Goal: Book appointment/travel/reservation

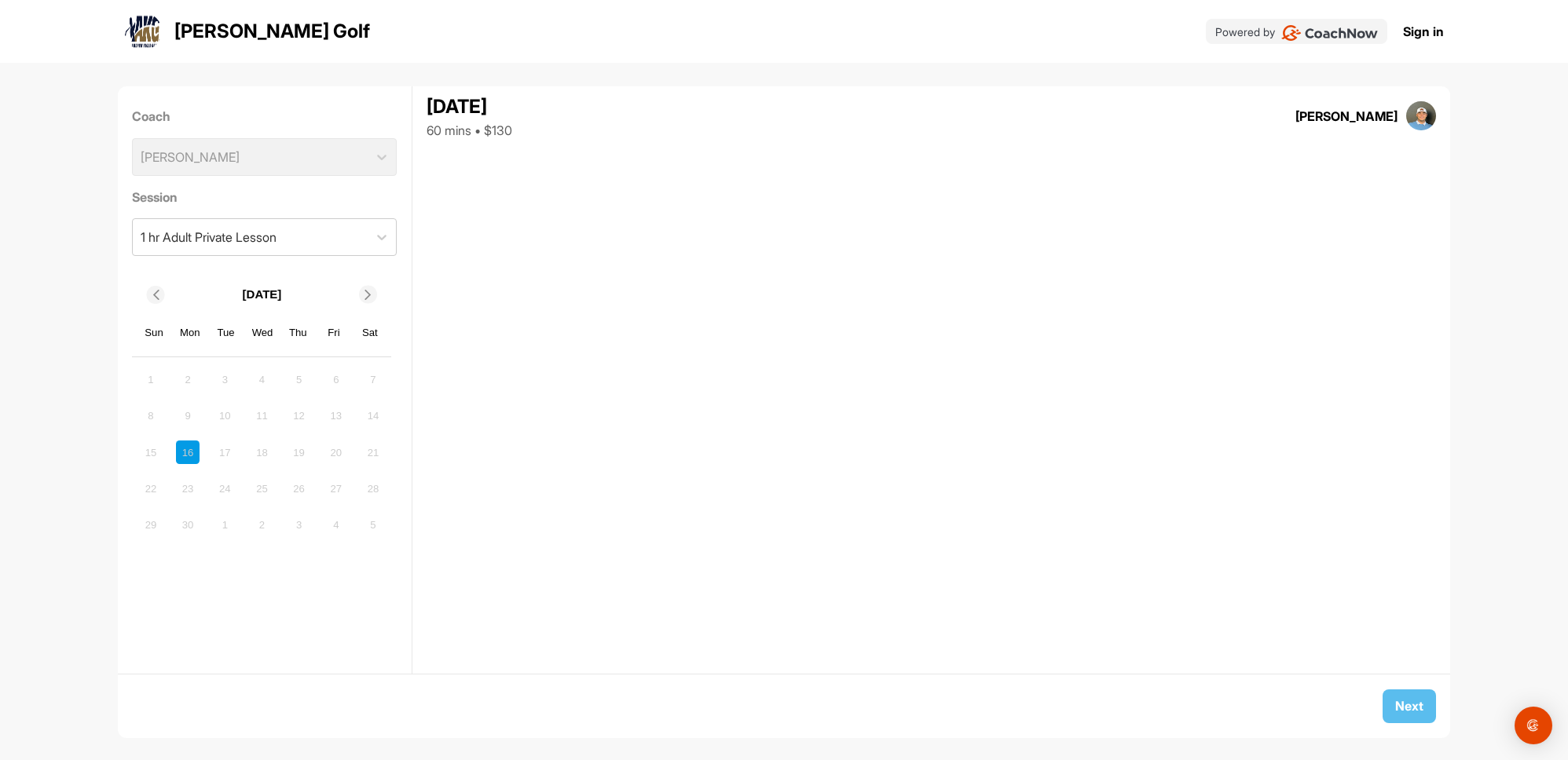
click at [367, 292] on icon at bounding box center [368, 294] width 10 height 10
click at [371, 298] on icon at bounding box center [368, 294] width 10 height 10
click at [185, 385] on div "1" at bounding box center [188, 380] width 24 height 24
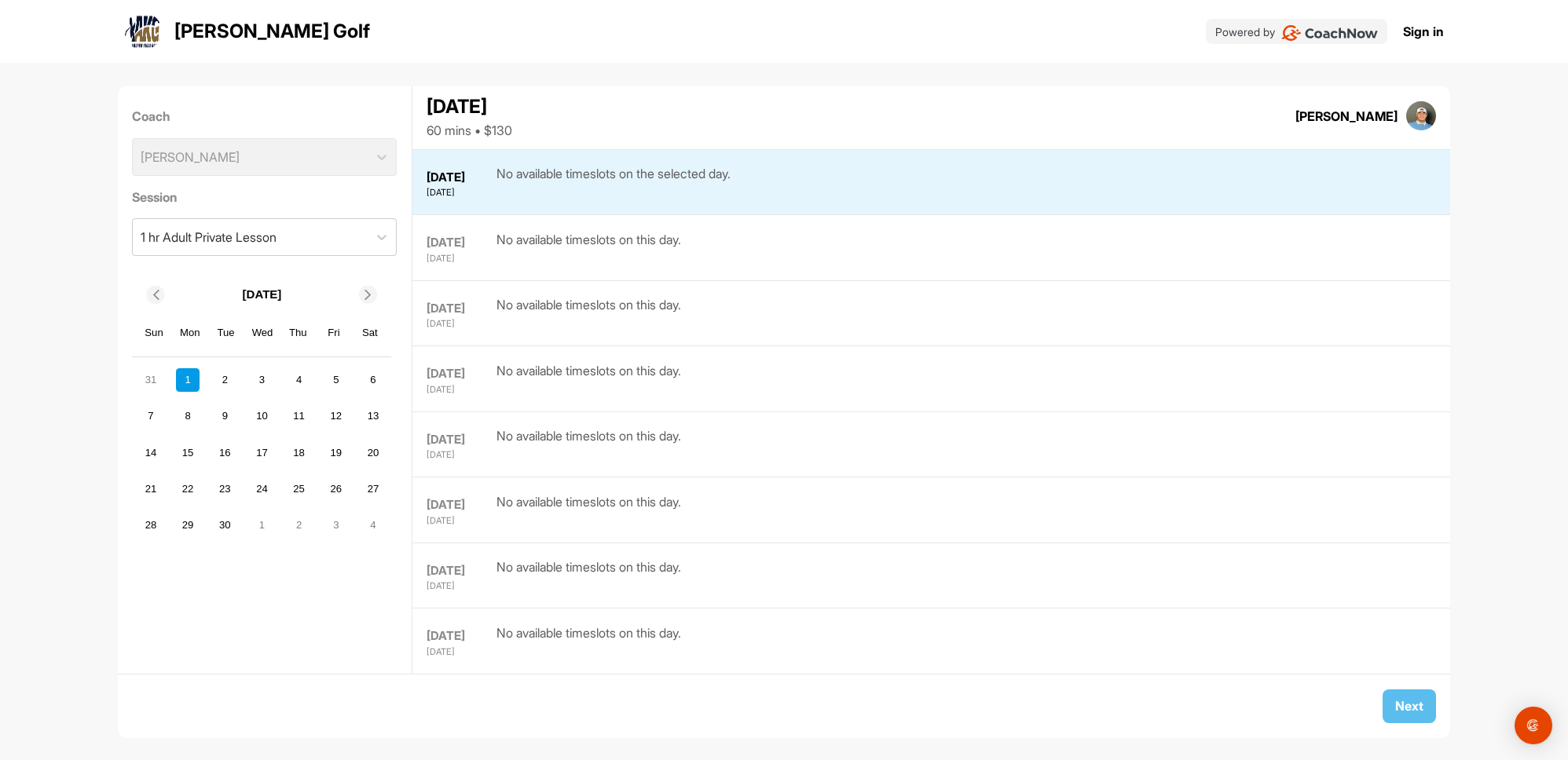
scroll to position [455, 0]
click at [223, 389] on div "2" at bounding box center [225, 380] width 24 height 24
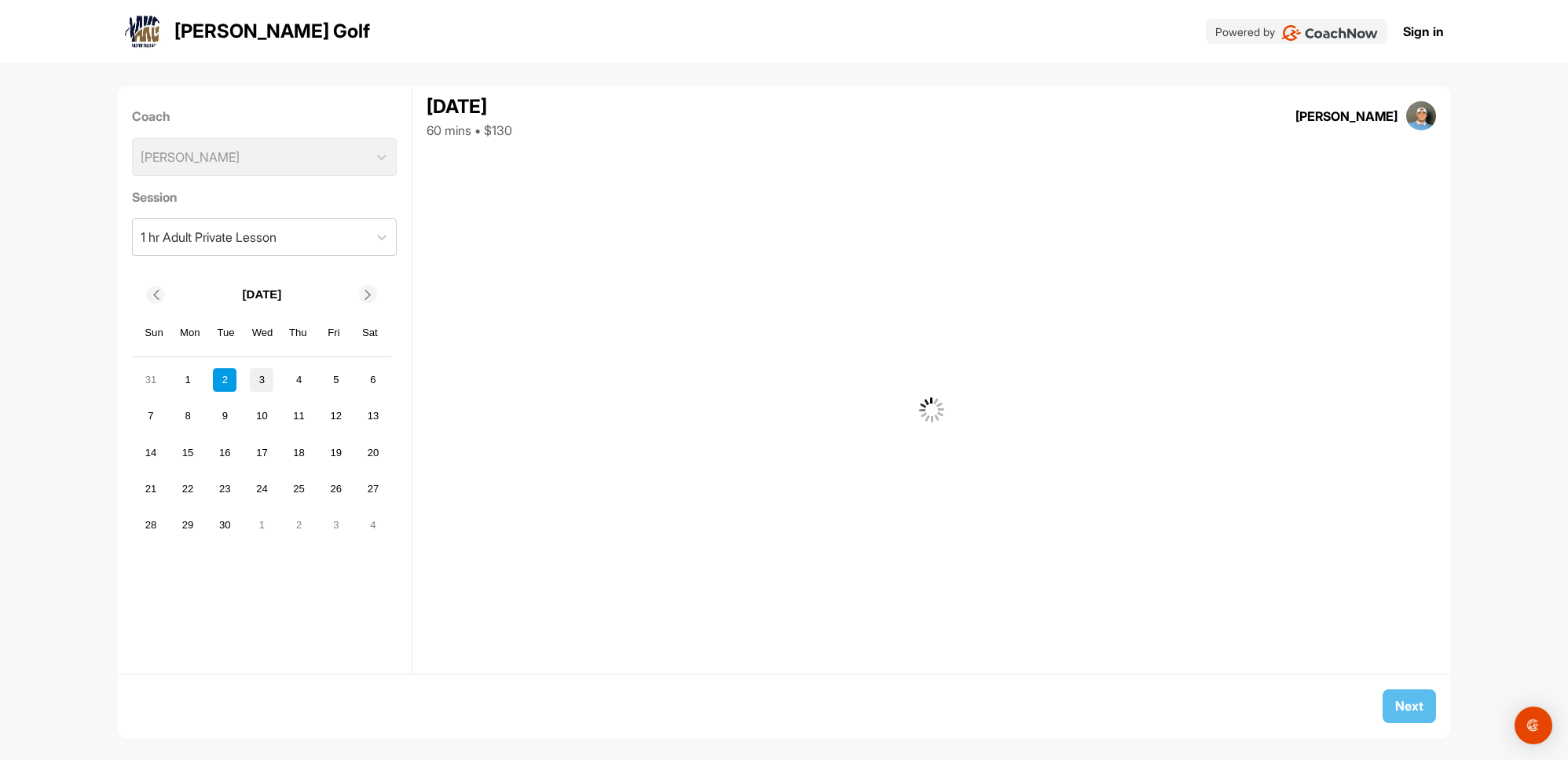
scroll to position [0, 0]
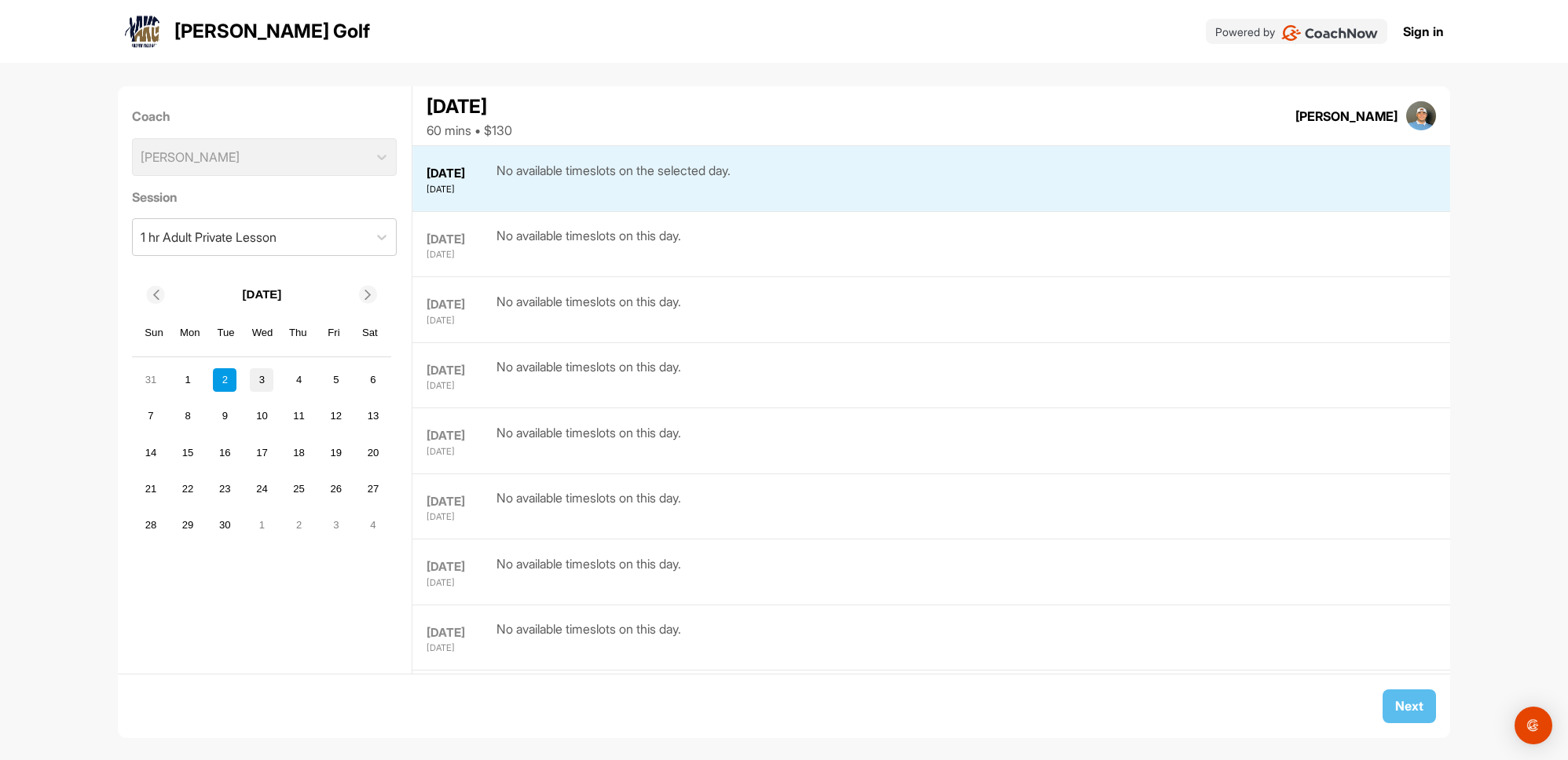
click at [269, 385] on div "3" at bounding box center [261, 380] width 24 height 24
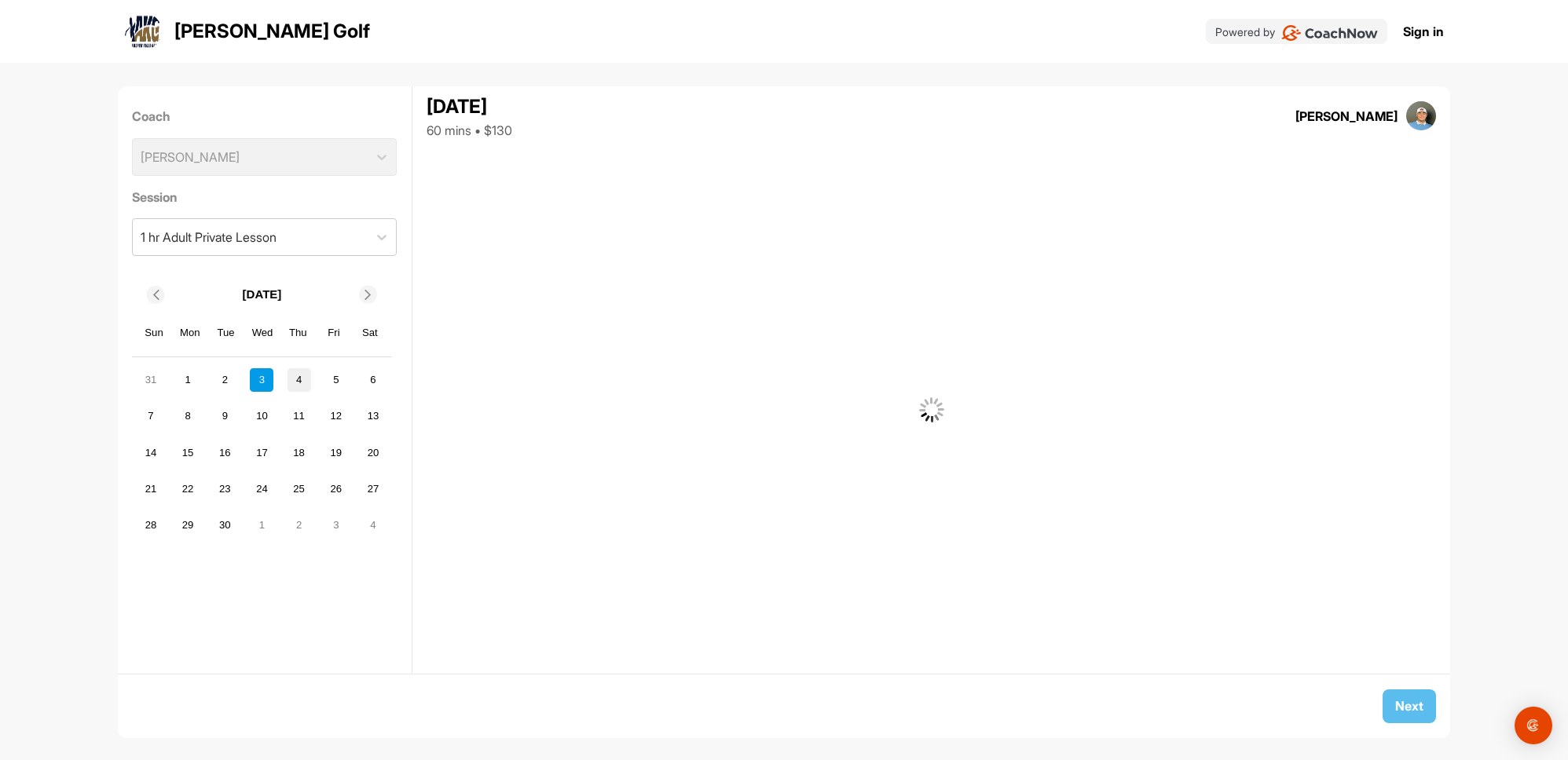
click at [288, 385] on div "4" at bounding box center [300, 380] width 24 height 24
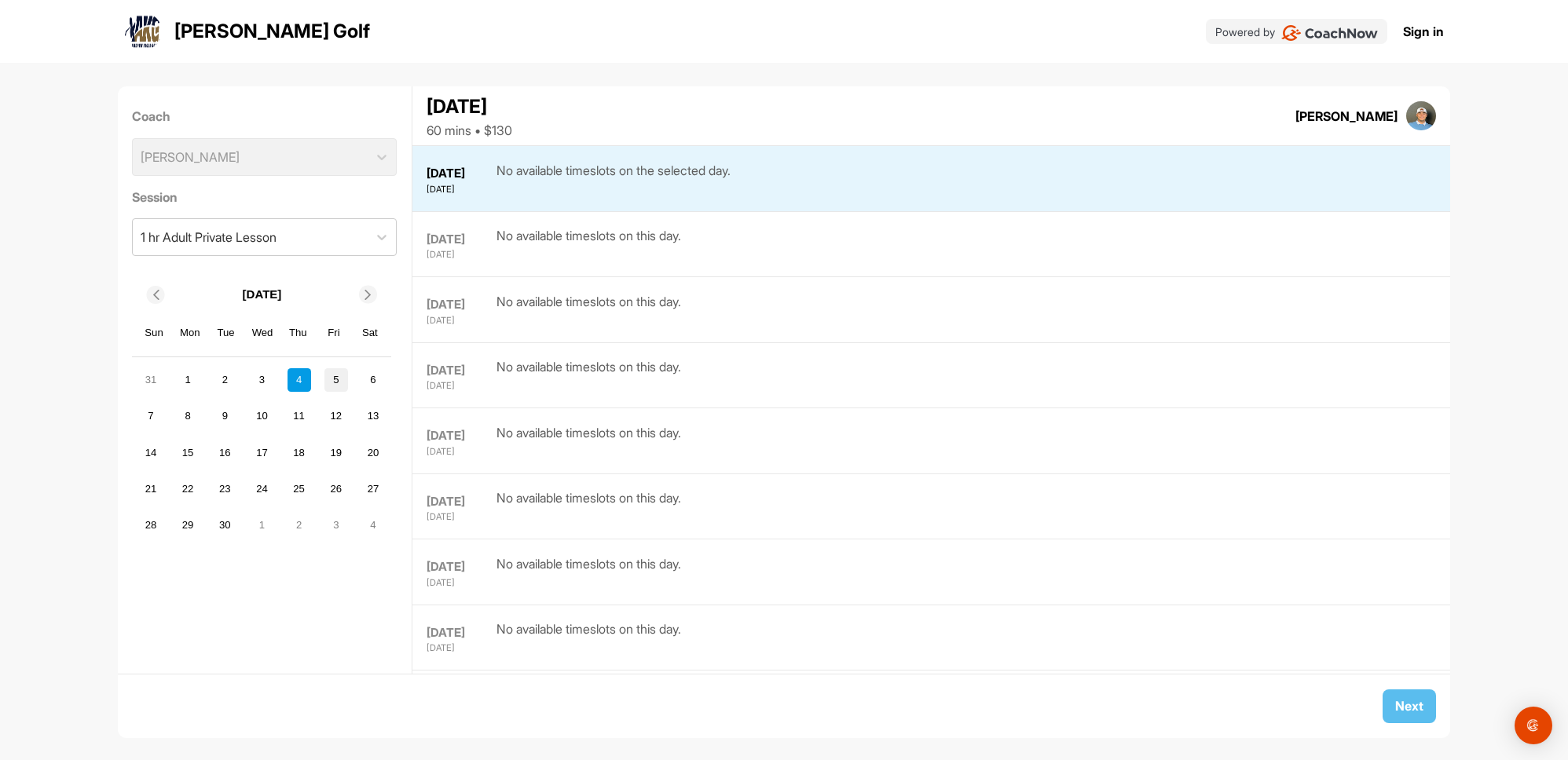
scroll to position [721, 0]
click at [193, 416] on div "8" at bounding box center [188, 417] width 24 height 24
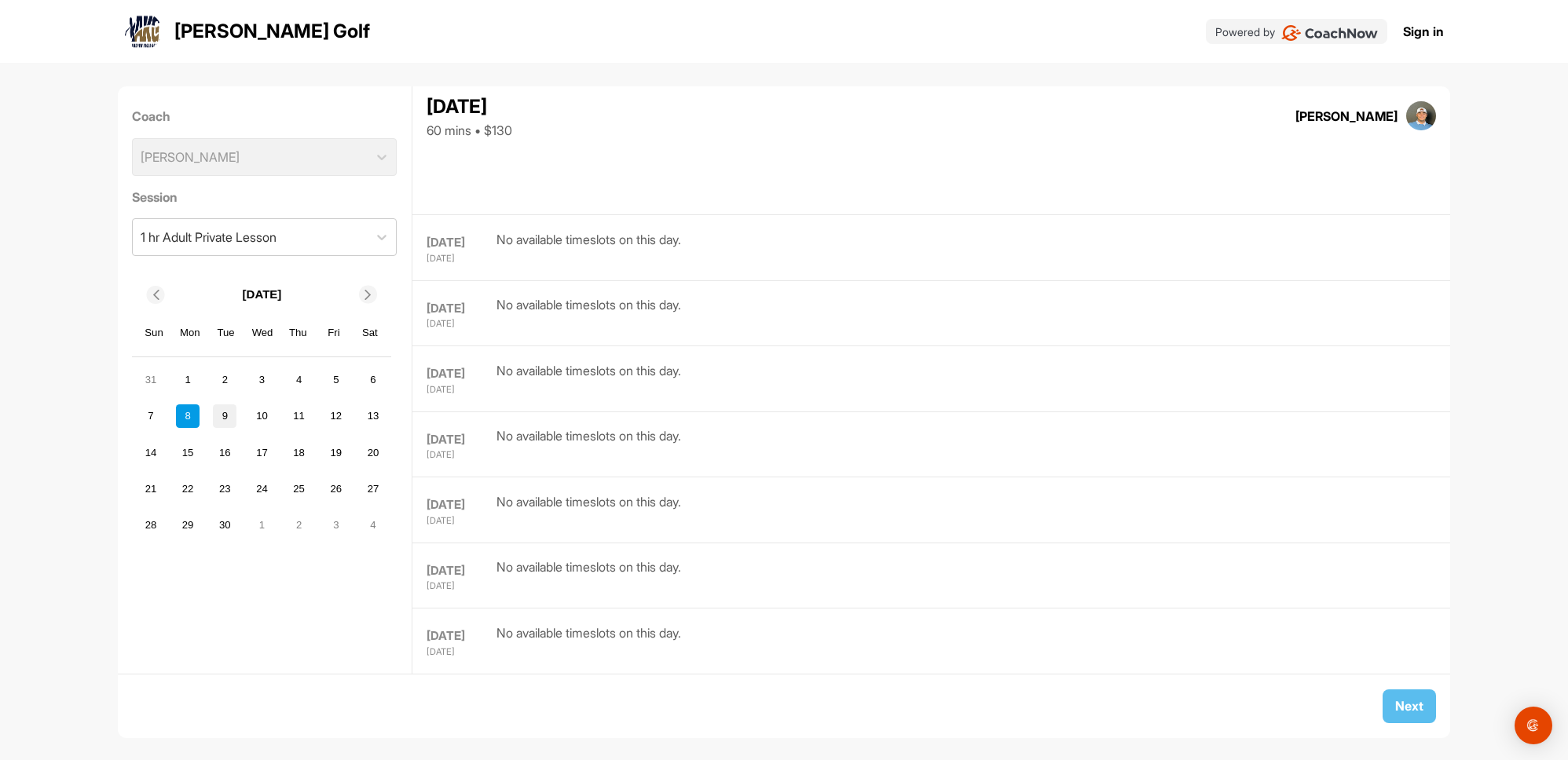
scroll to position [0, 0]
click at [223, 417] on div "9" at bounding box center [225, 417] width 24 height 24
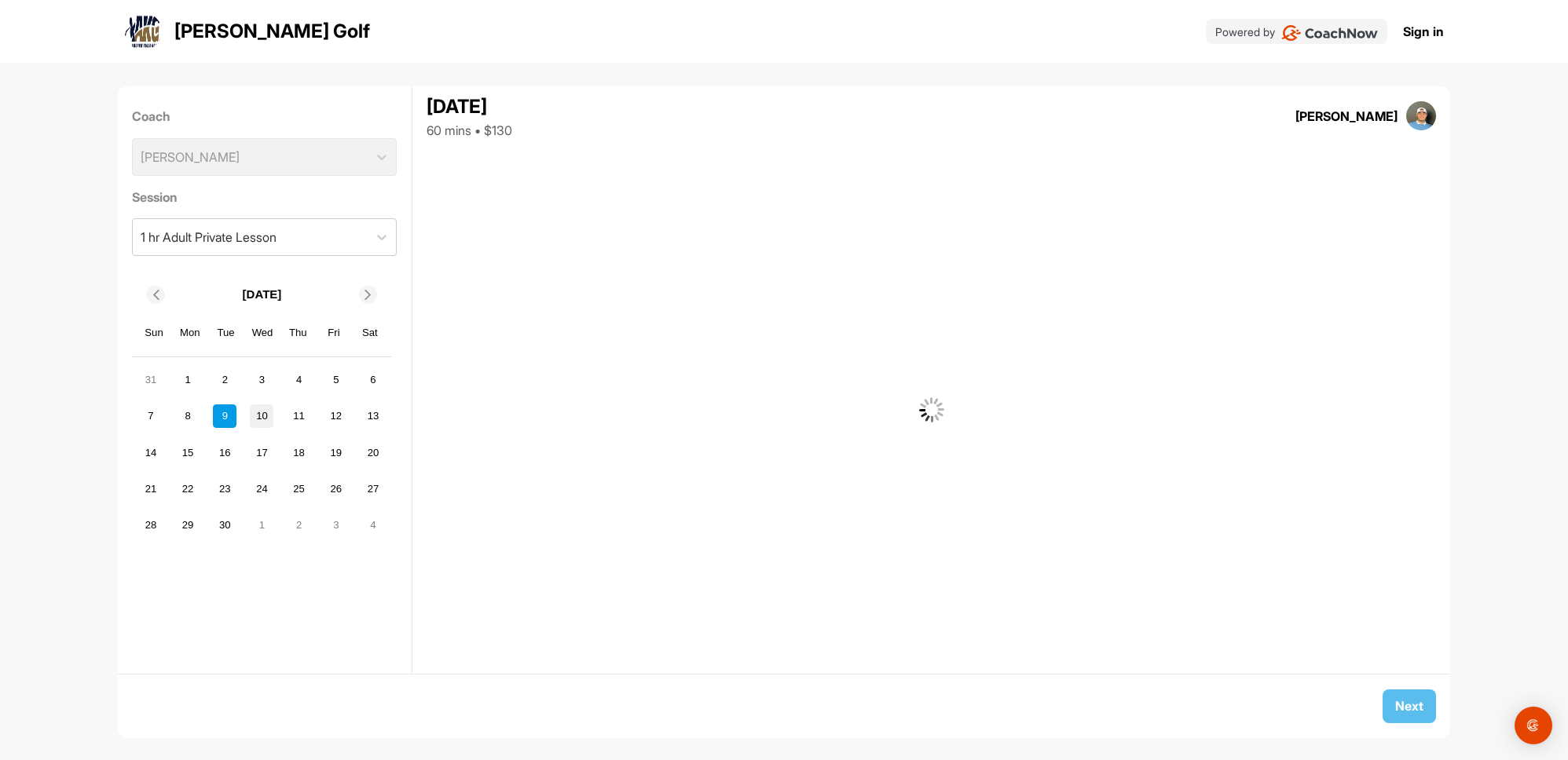
click at [256, 417] on div "10" at bounding box center [261, 417] width 24 height 24
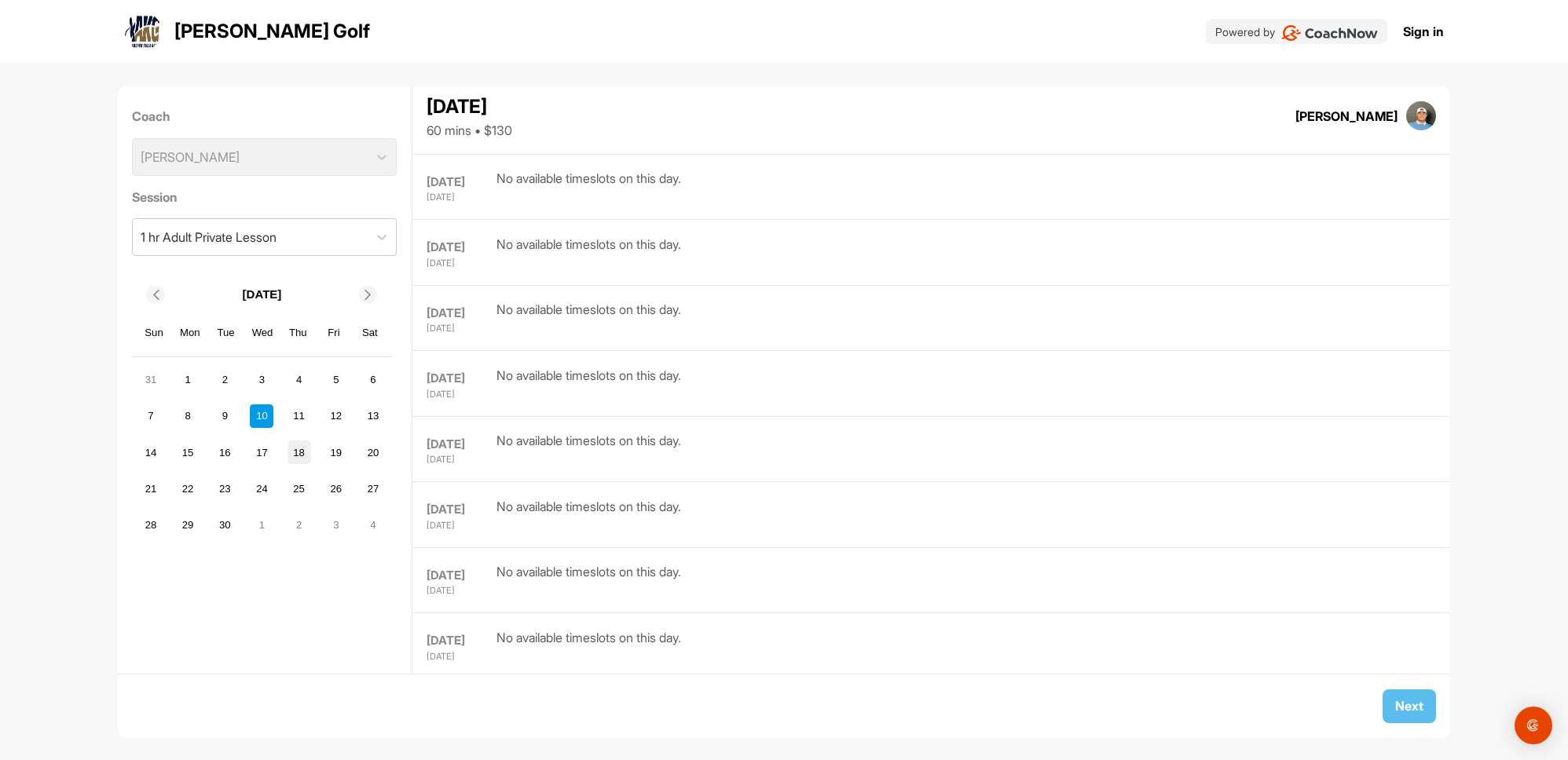
click at [300, 446] on div "18" at bounding box center [300, 452] width 24 height 24
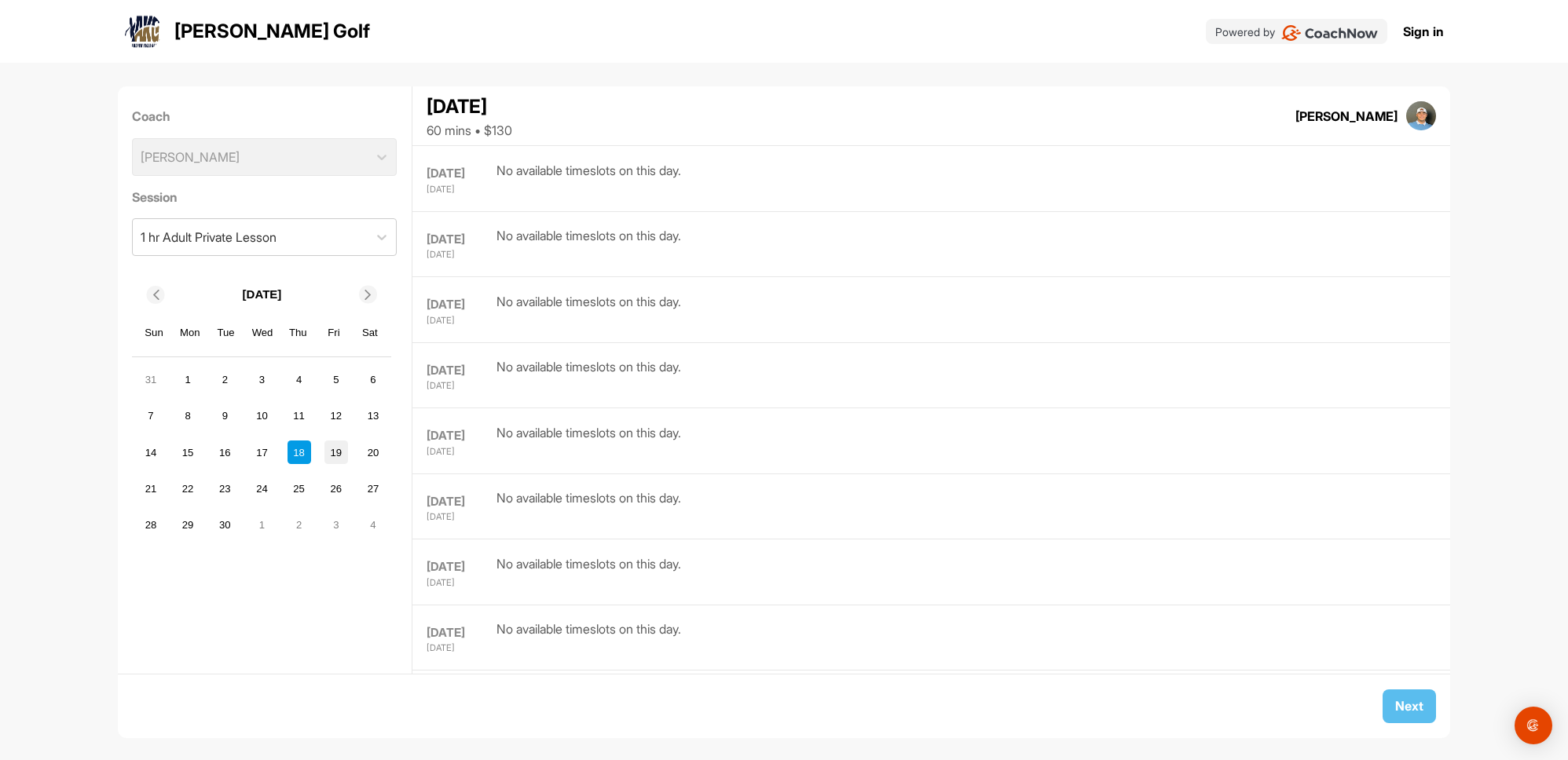
click at [339, 453] on div "19" at bounding box center [336, 452] width 24 height 24
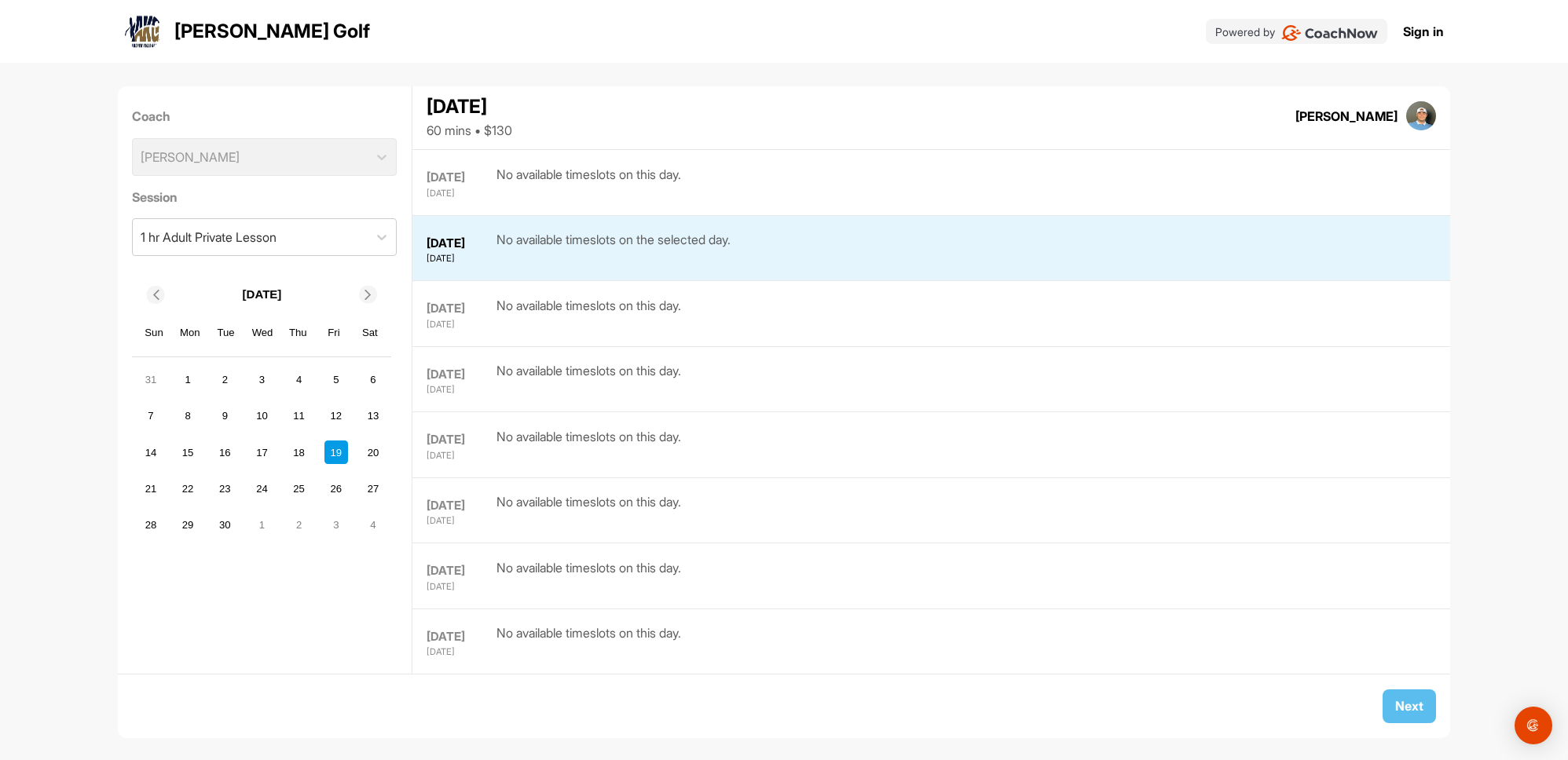
scroll to position [1307, 0]
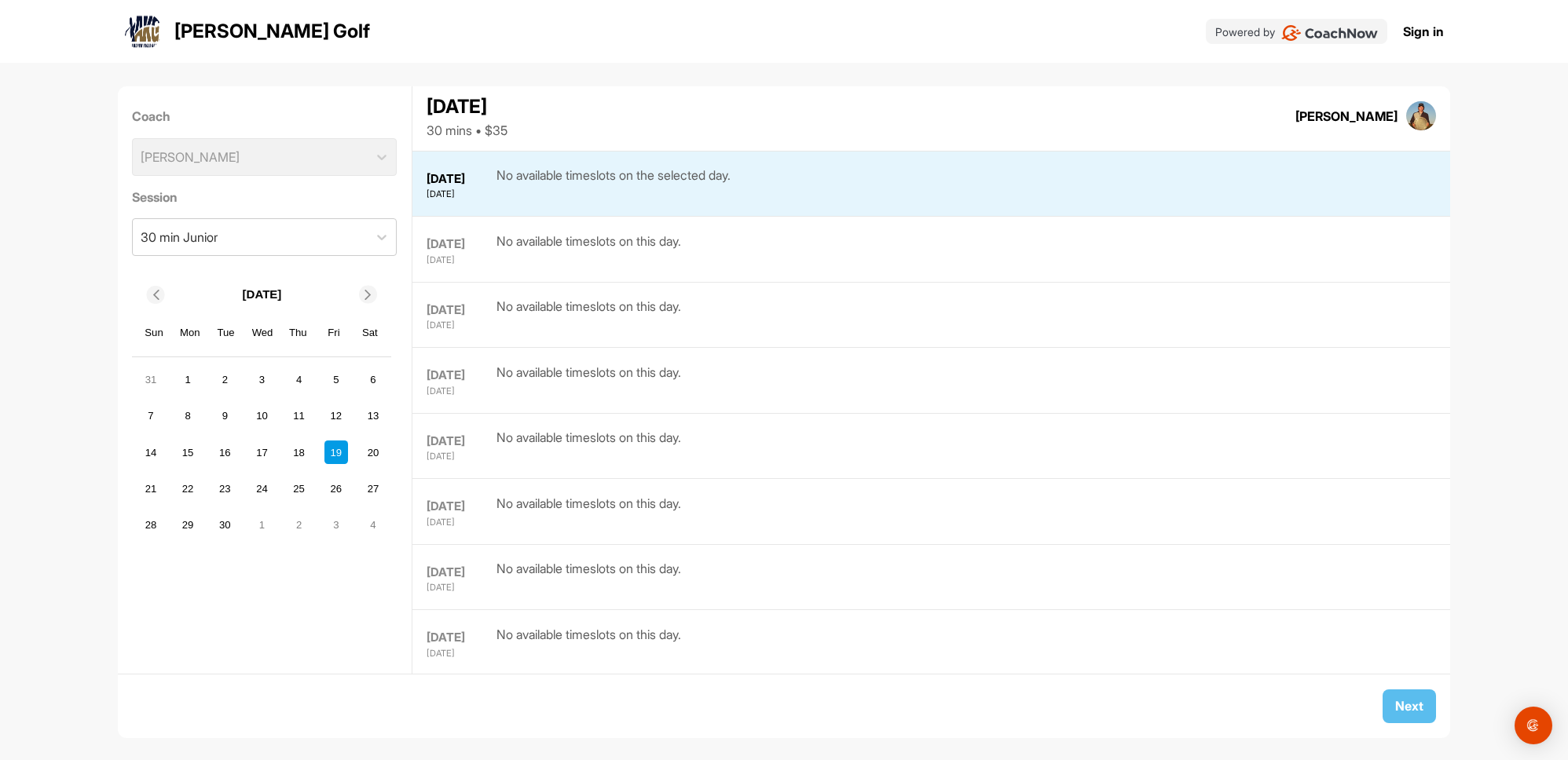
scroll to position [1241, 0]
click at [371, 458] on div "20" at bounding box center [373, 452] width 24 height 24
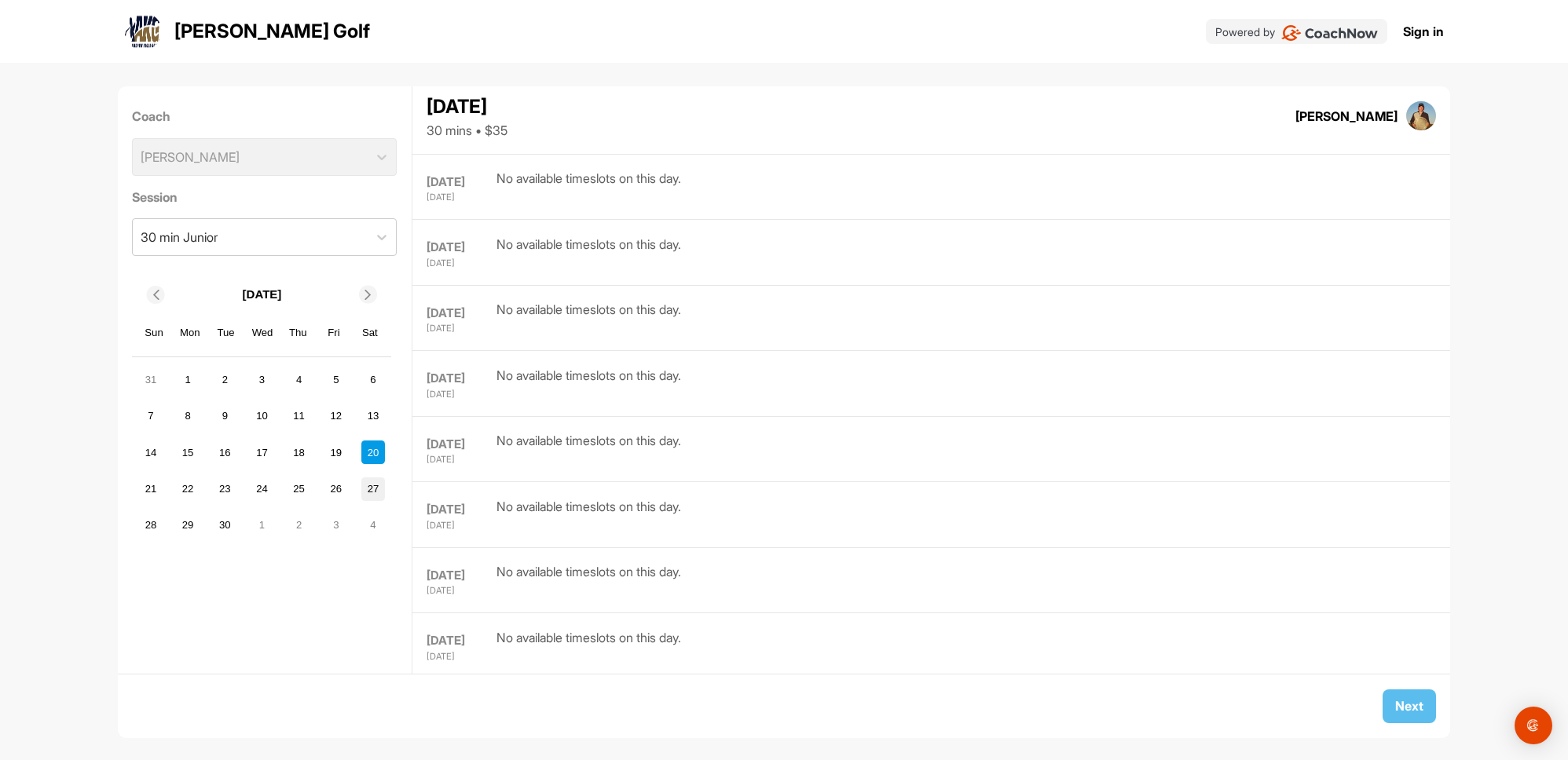
click at [377, 491] on div "27" at bounding box center [373, 490] width 24 height 24
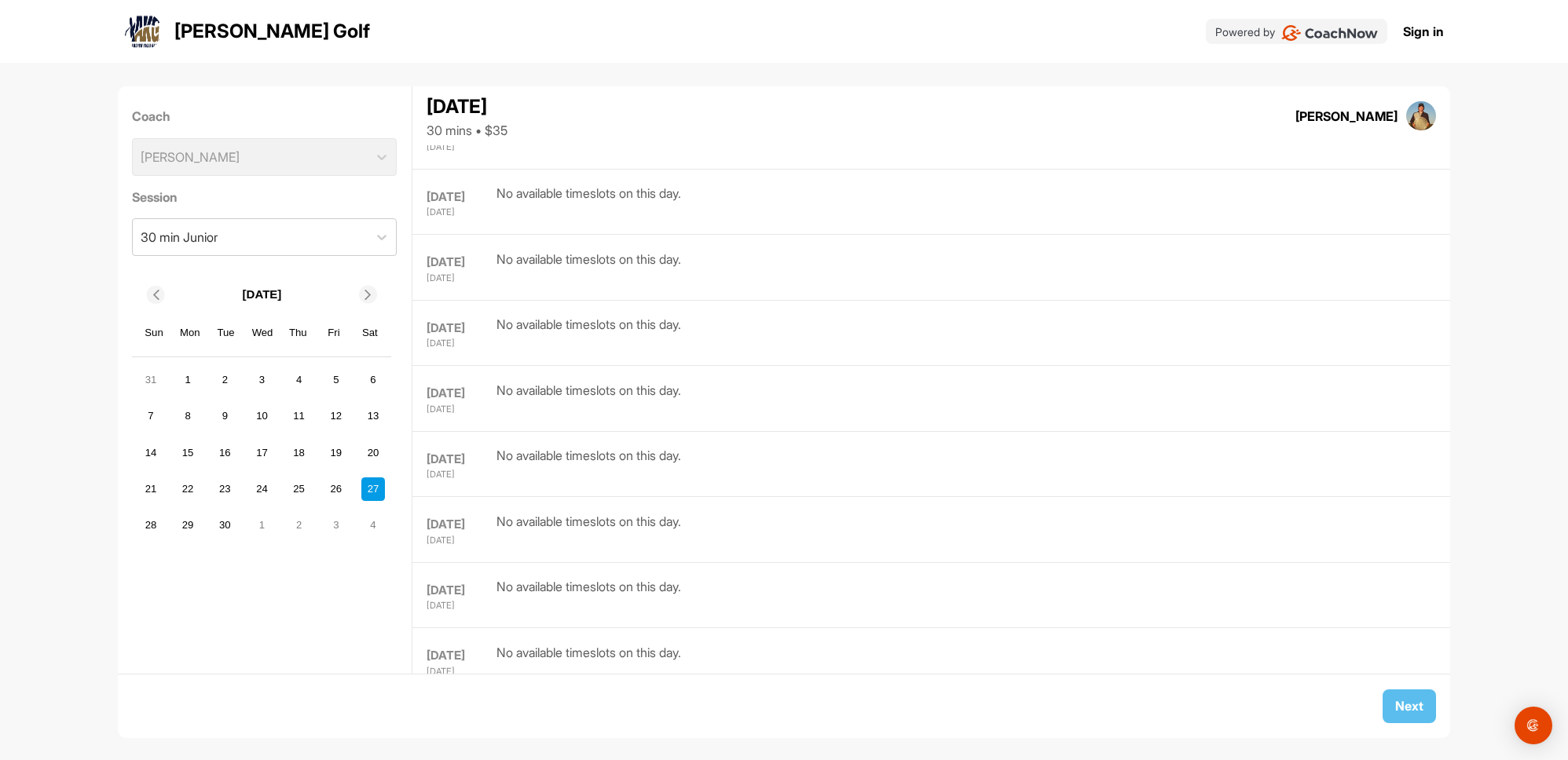
scroll to position [0, 0]
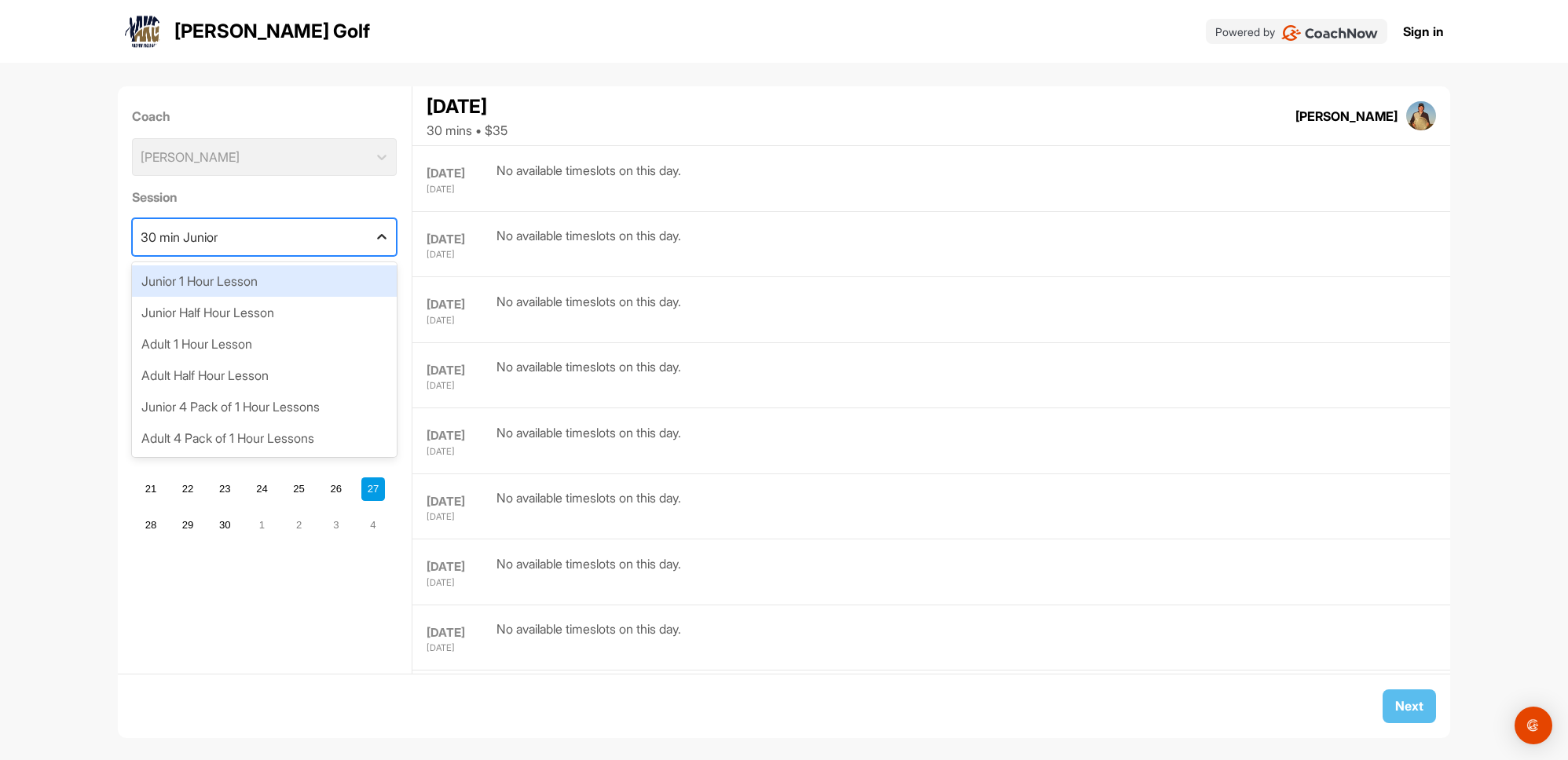
click at [377, 238] on div at bounding box center [381, 237] width 28 height 28
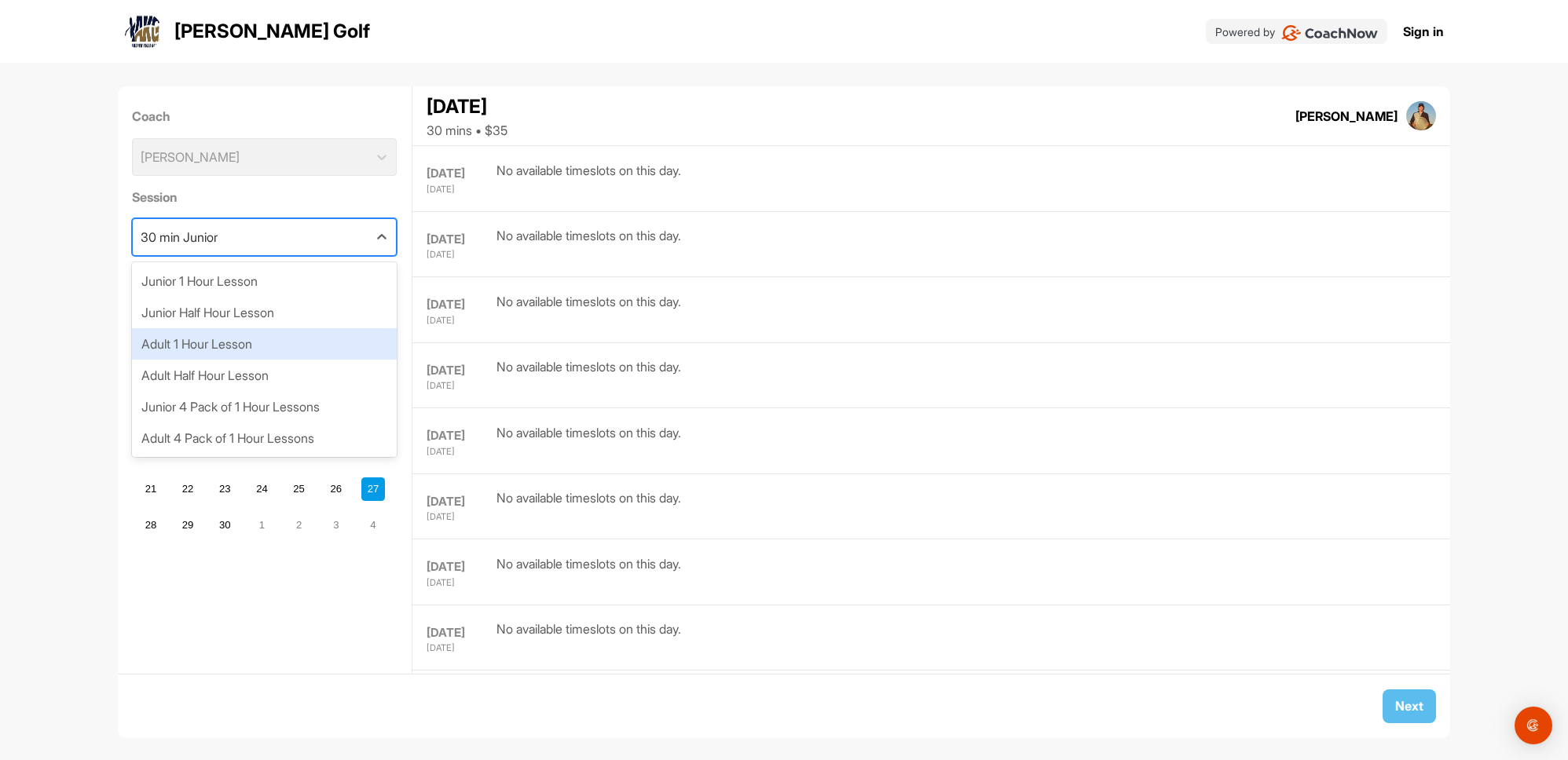
click at [298, 337] on div "Adult 1 Hour Lesson" at bounding box center [264, 343] width 265 height 31
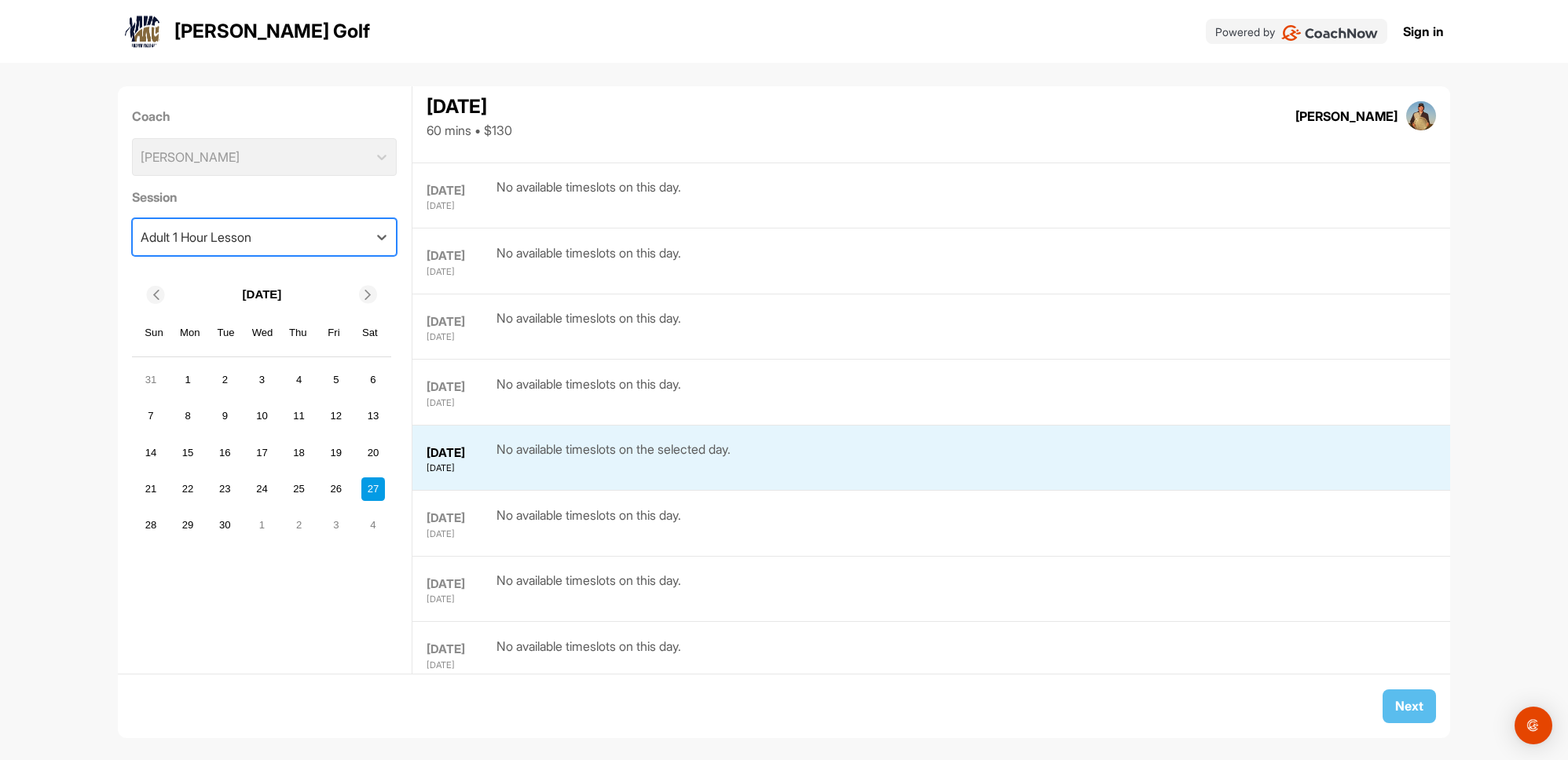
scroll to position [962, 0]
click at [365, 169] on div "Coach Bo Bolick" at bounding box center [264, 142] width 265 height 80
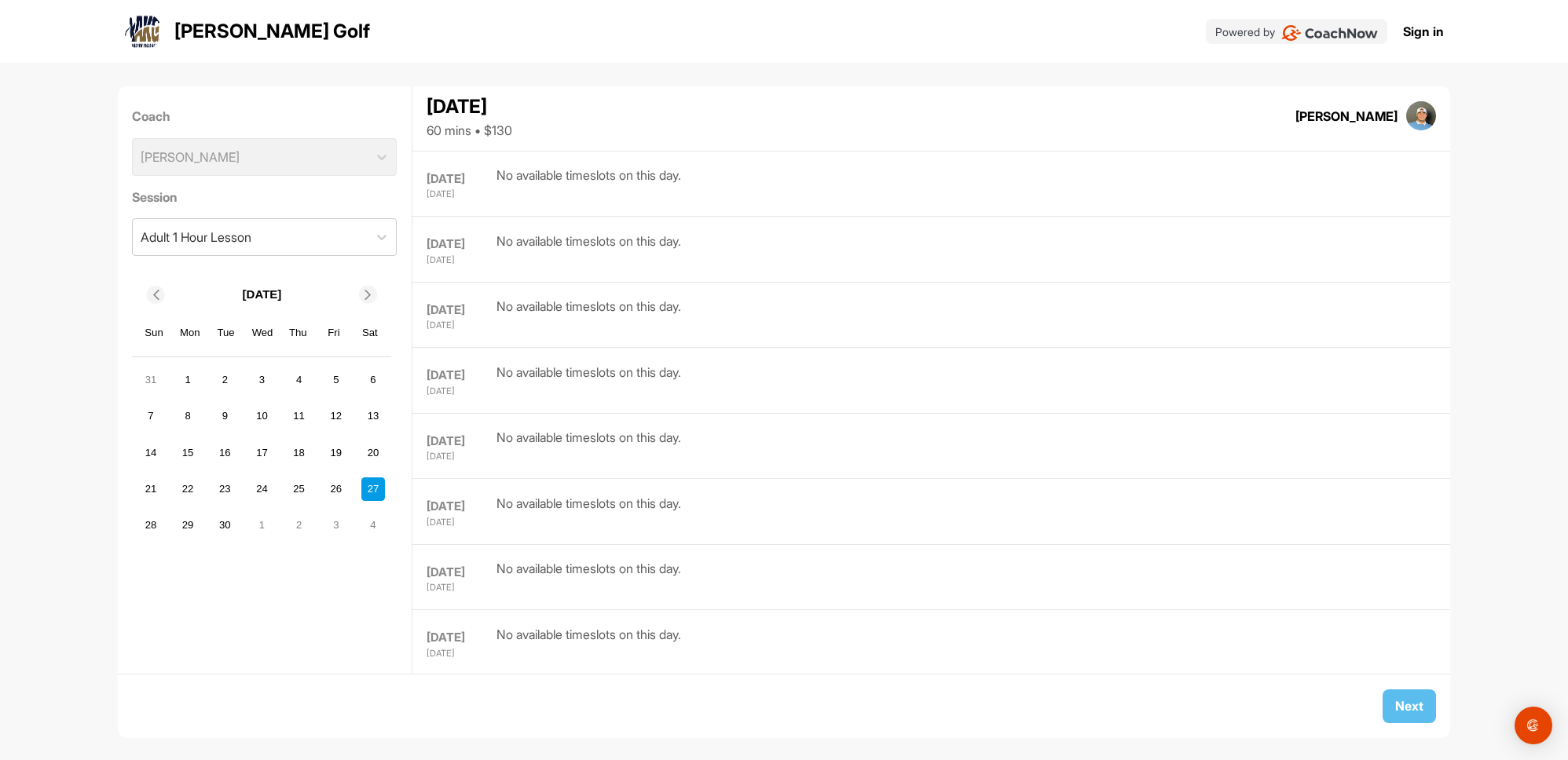
scroll to position [2036, 0]
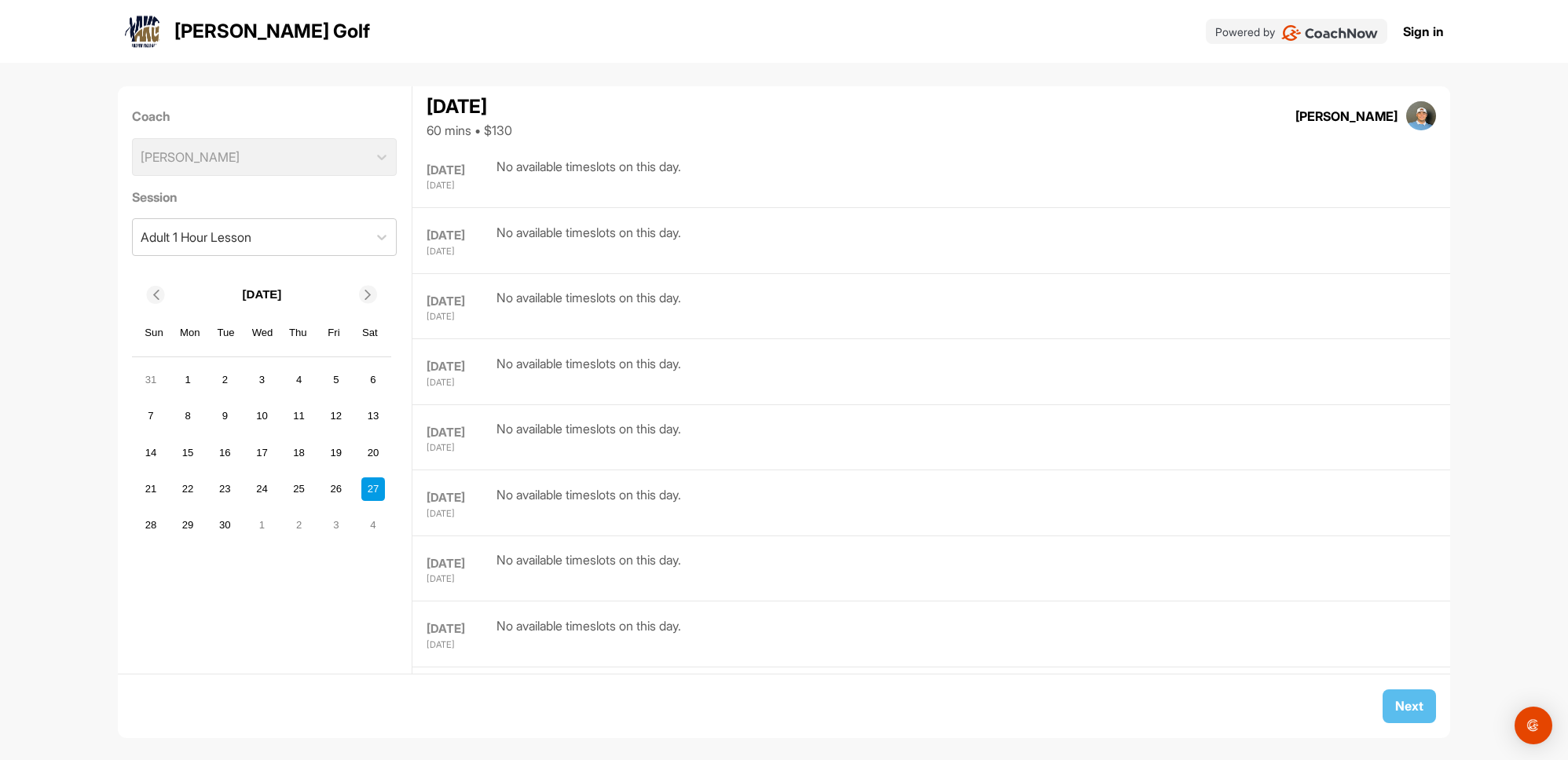
click at [150, 298] on icon at bounding box center [154, 294] width 10 height 10
click at [185, 523] on div "25" at bounding box center [188, 525] width 24 height 24
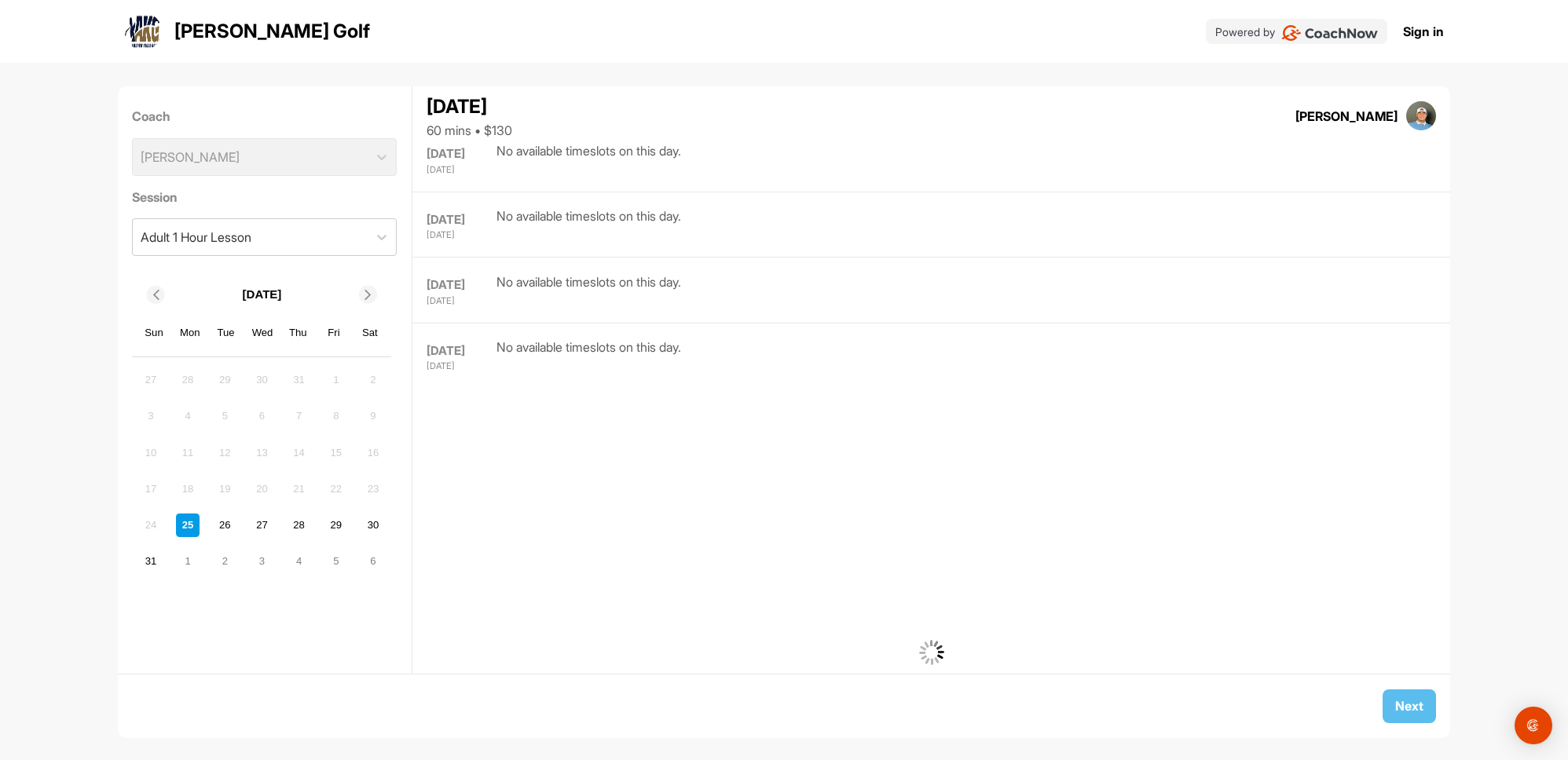
scroll to position [4609, 0]
